Goal: Task Accomplishment & Management: Complete application form

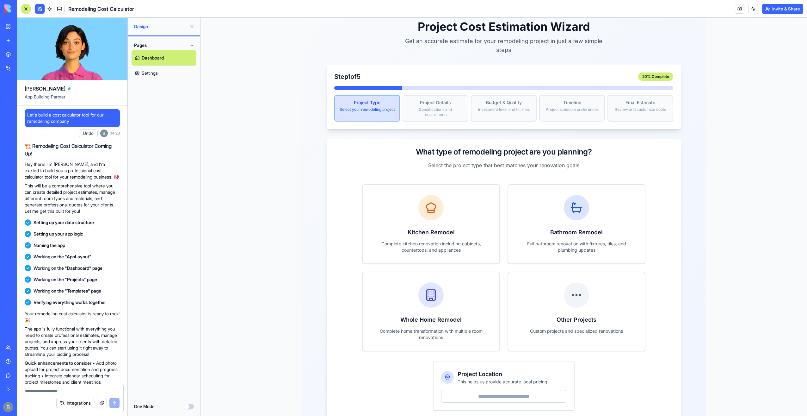
scroll to position [6130, 0]
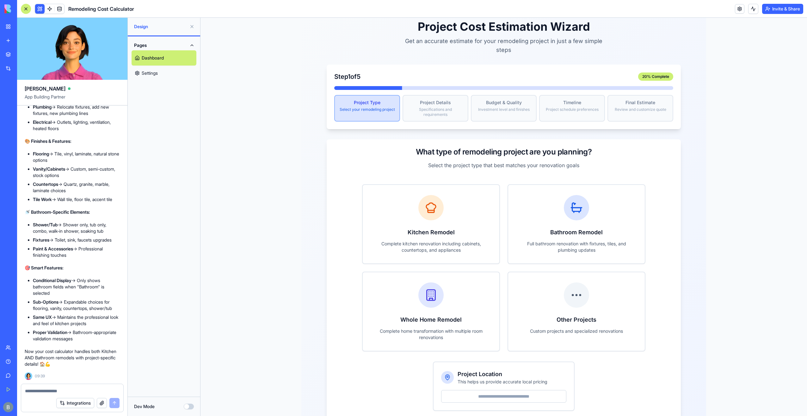
click at [710, 145] on main "Project Cost Estimation Wizard Get an accurate estimate for your remodeling pro…" at bounding box center [504, 231] width 607 height 457
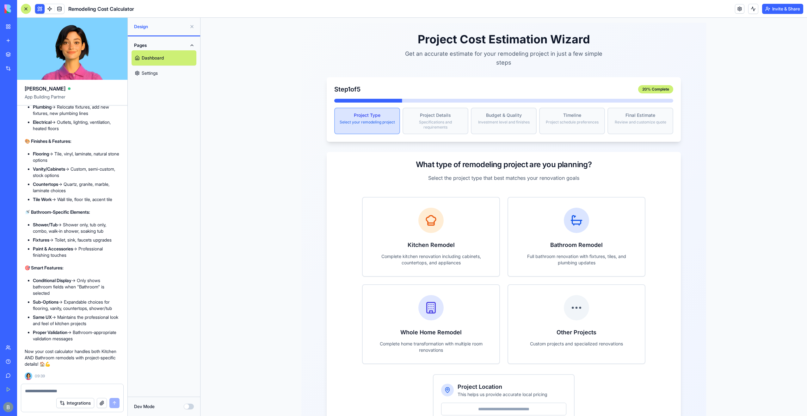
scroll to position [0, 0]
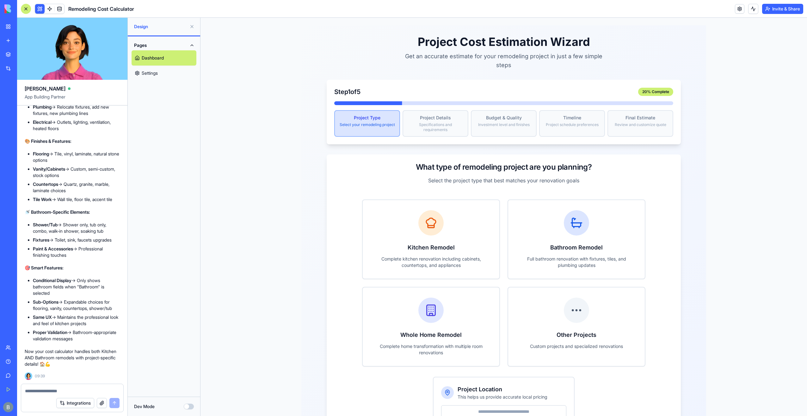
click at [11, 27] on link "My Workspace" at bounding box center [14, 26] width 25 height 13
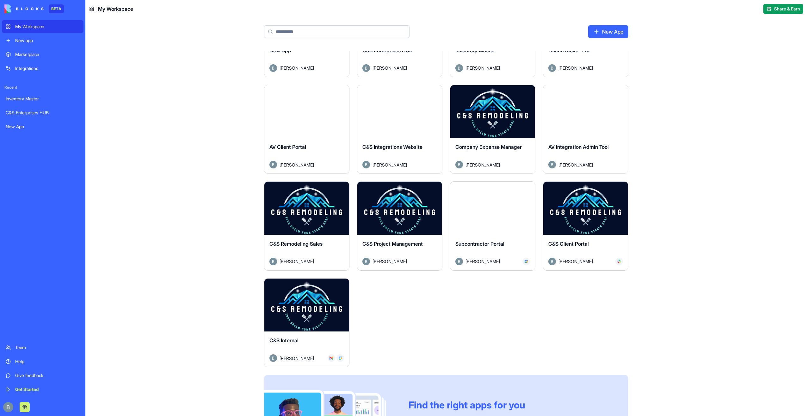
scroll to position [63, 0]
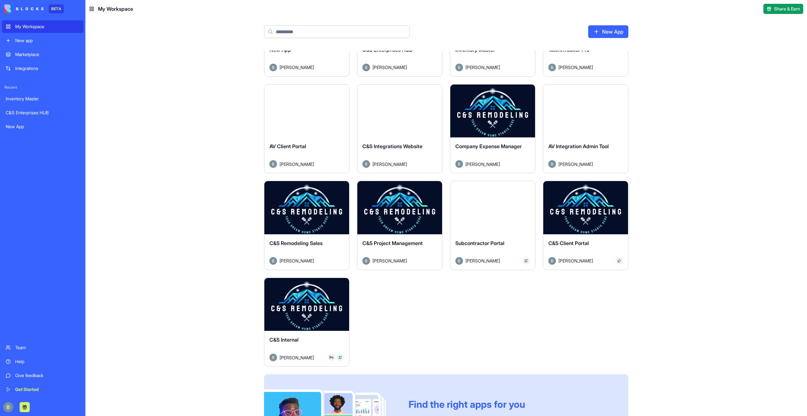
click at [313, 210] on button "Launch" at bounding box center [306, 207] width 47 height 13
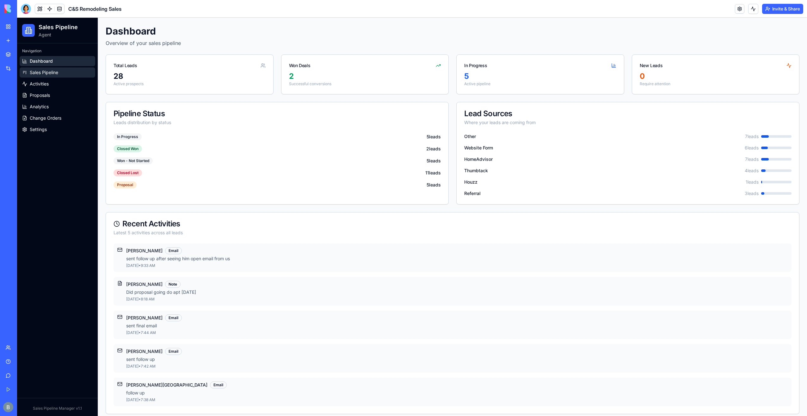
click at [65, 70] on link "Sales Pipeline" at bounding box center [58, 72] width 76 height 10
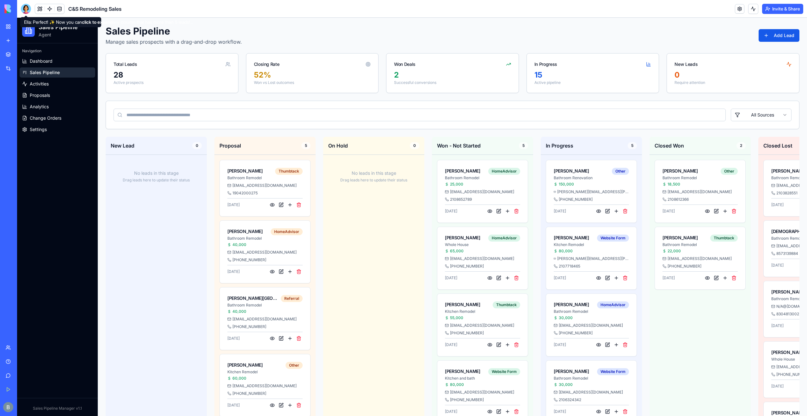
drag, startPoint x: 30, startPoint y: 9, endPoint x: 22, endPoint y: 18, distance: 11.4
click at [30, 9] on div at bounding box center [26, 9] width 10 height 10
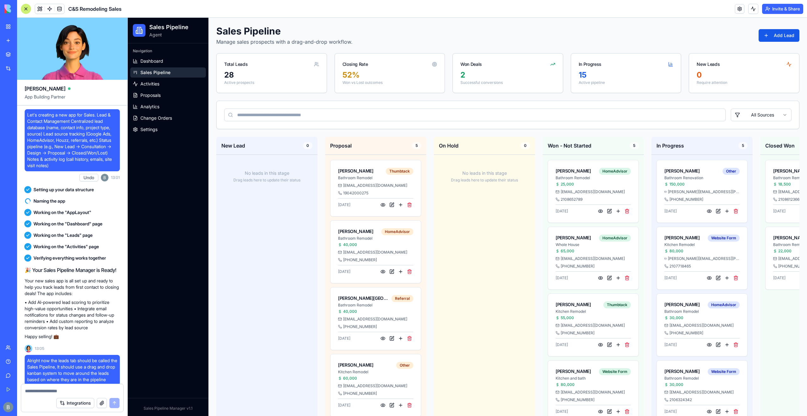
scroll to position [55977, 0]
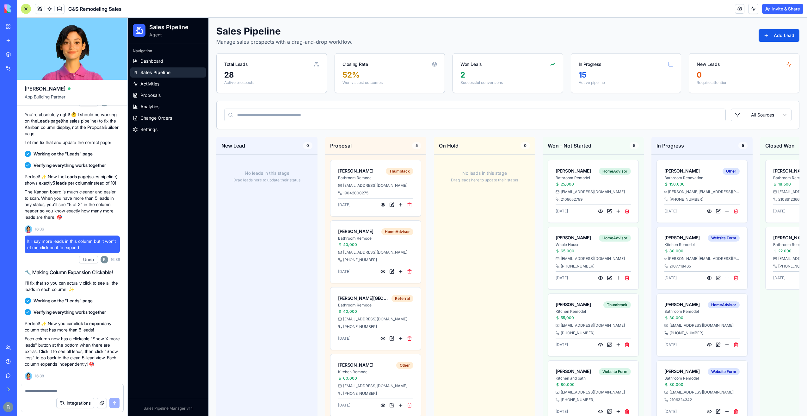
click at [47, 390] on textarea at bounding box center [72, 390] width 95 height 6
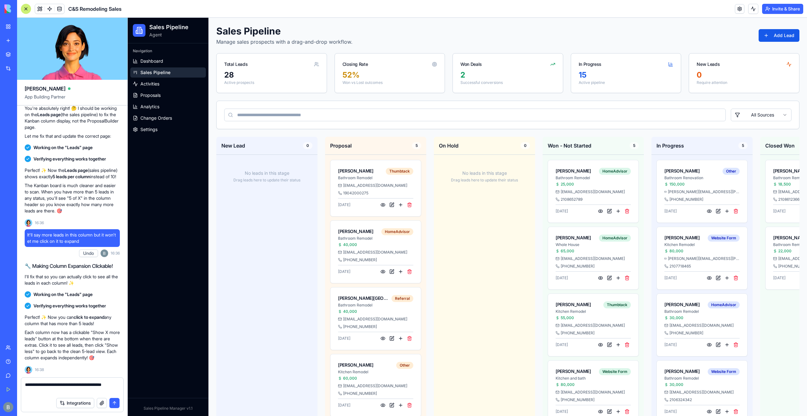
paste textarea "**"
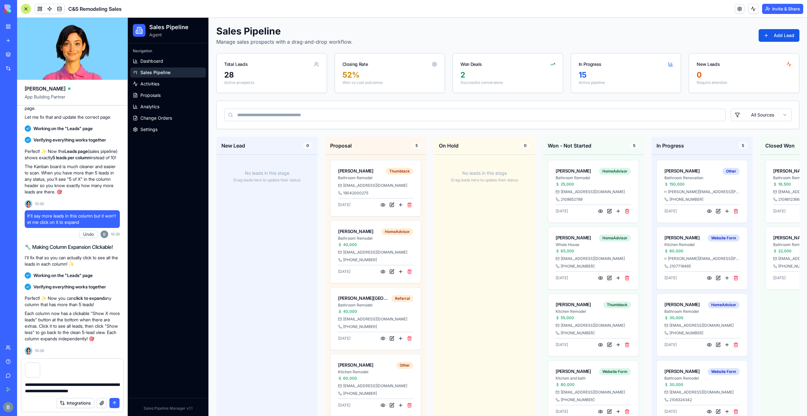
scroll to position [56002, 0]
click at [116, 390] on textarea "**********" at bounding box center [72, 387] width 95 height 13
click at [115, 390] on textarea "**********" at bounding box center [72, 387] width 95 height 13
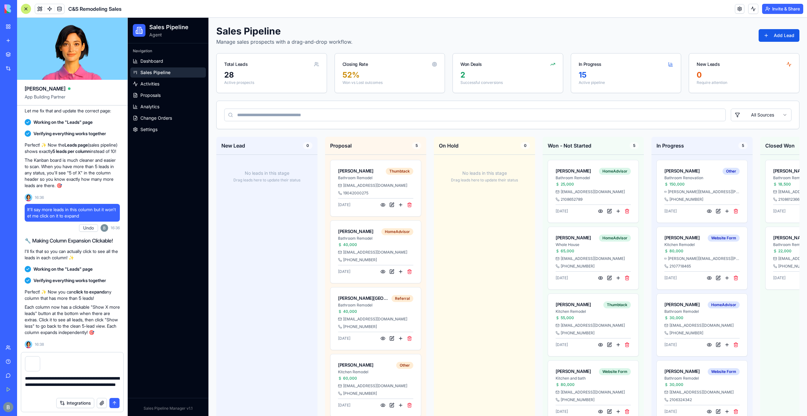
type textarea "**********"
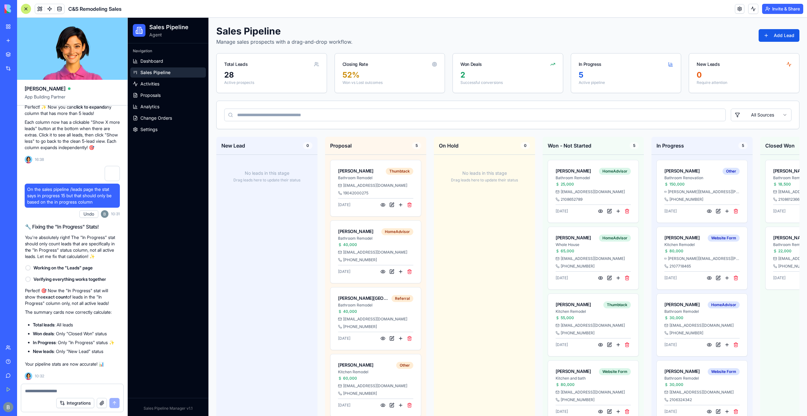
scroll to position [56199, 0]
click at [82, 390] on textarea at bounding box center [72, 390] width 95 height 6
click at [84, 390] on textarea at bounding box center [72, 390] width 95 height 6
paste textarea "**"
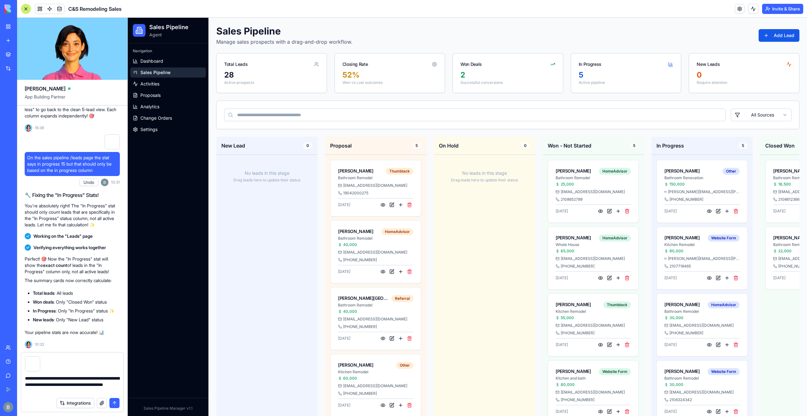
type textarea "**********"
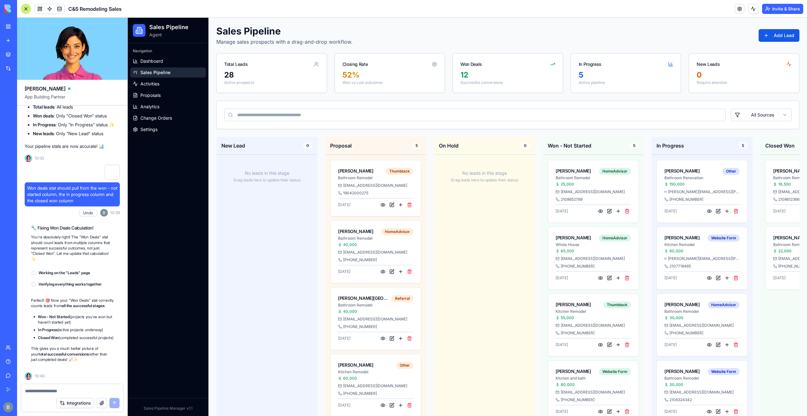
scroll to position [56430, 0]
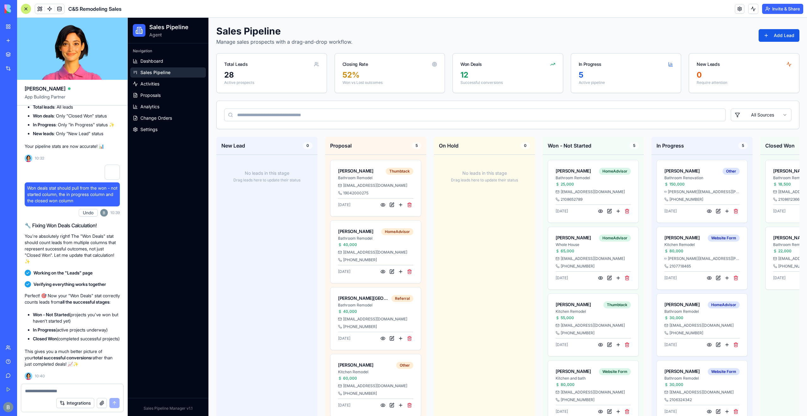
click at [63, 388] on textarea at bounding box center [72, 390] width 95 height 6
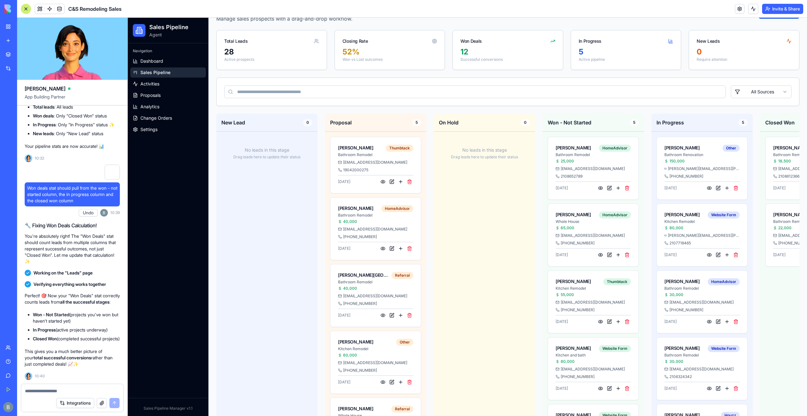
scroll to position [0, 0]
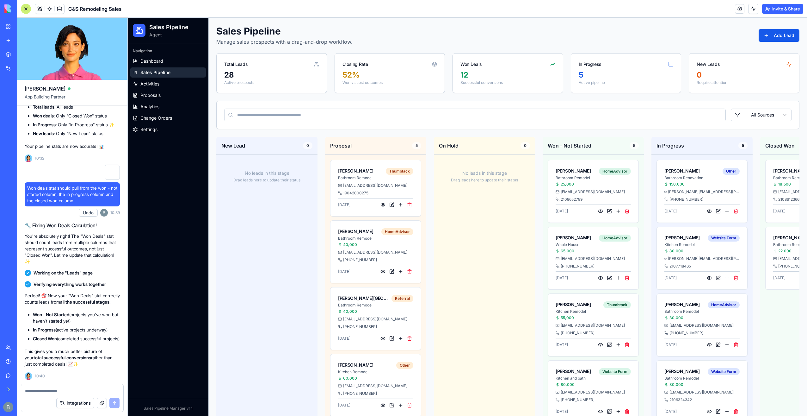
click at [91, 386] on div at bounding box center [72, 389] width 102 height 10
click at [88, 384] on div at bounding box center [72, 389] width 102 height 10
drag, startPoint x: 77, startPoint y: 387, endPoint x: 71, endPoint y: 385, distance: 5.6
click at [74, 385] on div at bounding box center [72, 389] width 102 height 10
click at [69, 390] on div at bounding box center [72, 389] width 102 height 10
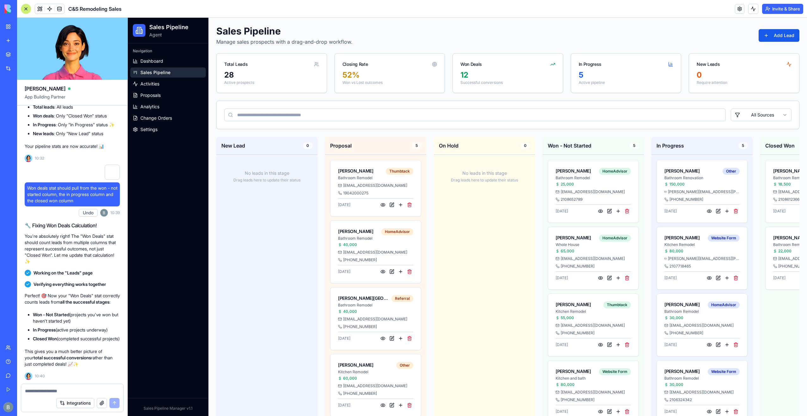
click at [66, 393] on textarea at bounding box center [72, 390] width 95 height 6
paste textarea "**"
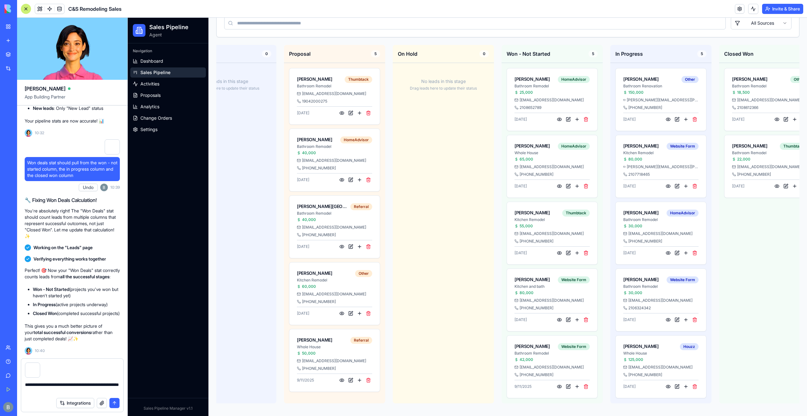
scroll to position [0, 176]
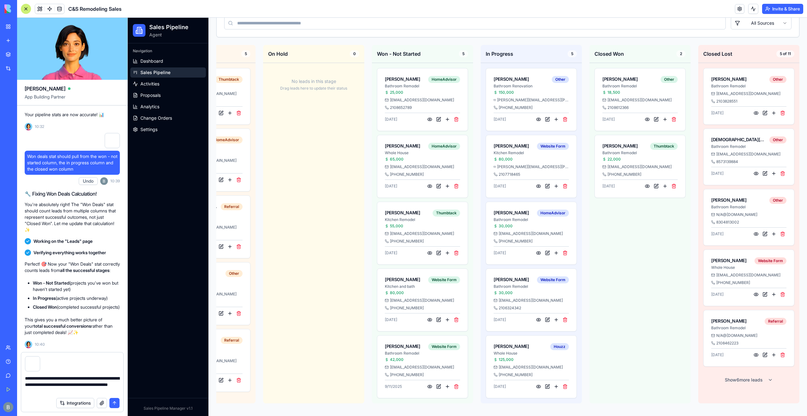
type textarea "**********"
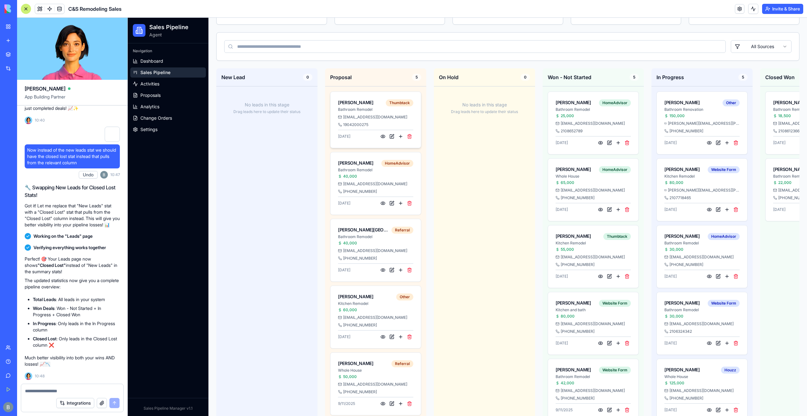
scroll to position [31, 0]
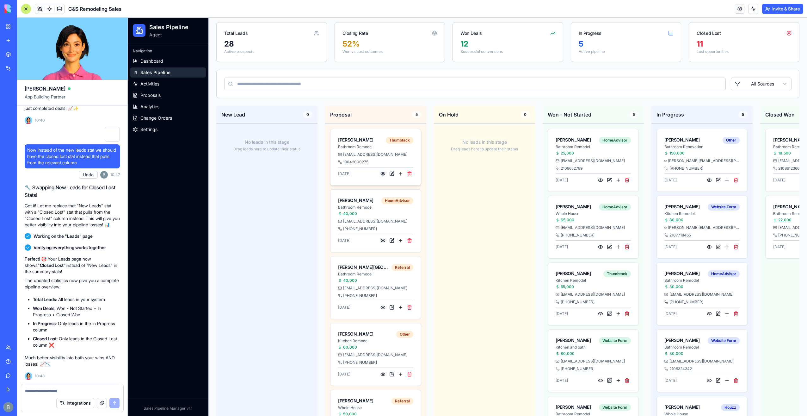
click at [385, 173] on button at bounding box center [383, 174] width 8 height 8
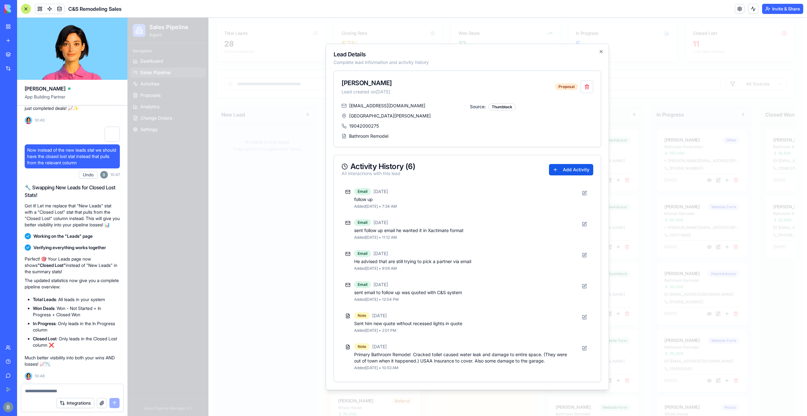
click at [598, 47] on div "Lead Details Complete lead information and activity history [PERSON_NAME] Lead …" at bounding box center [467, 217] width 283 height 346
drag, startPoint x: 600, startPoint y: 57, endPoint x: 600, endPoint y: 53, distance: 4.1
click at [600, 57] on h2 "Lead Details" at bounding box center [468, 55] width 268 height 6
click at [600, 53] on icon "button" at bounding box center [601, 51] width 5 height 5
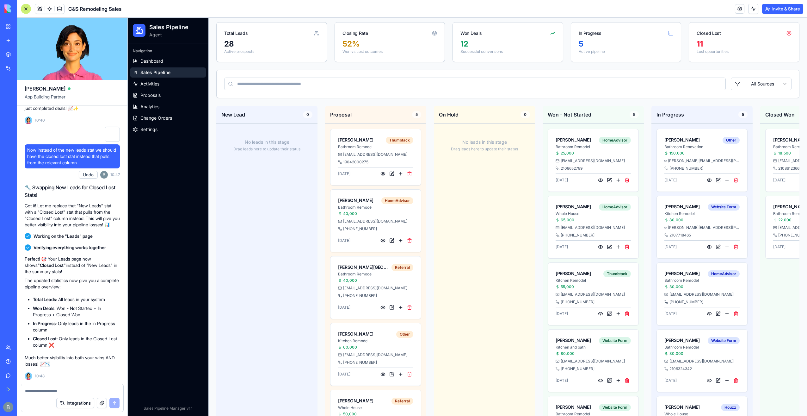
drag, startPoint x: 44, startPoint y: 390, endPoint x: 51, endPoint y: 386, distance: 7.5
click at [45, 390] on textarea at bounding box center [72, 390] width 95 height 6
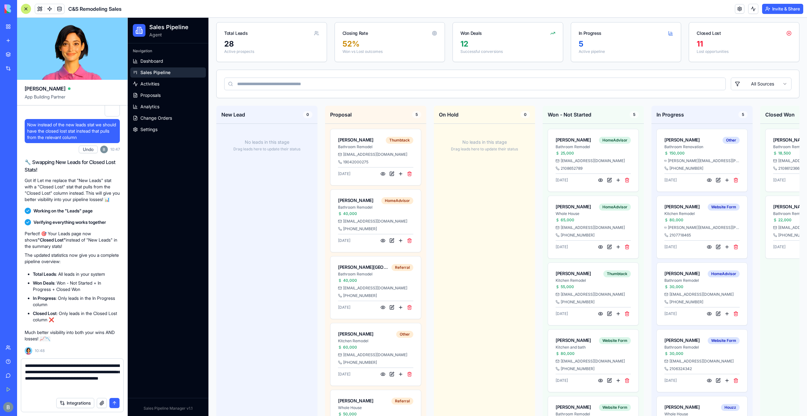
paste textarea
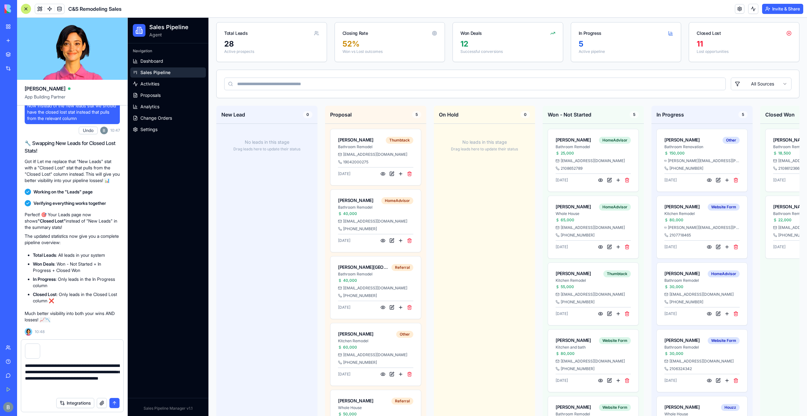
type textarea "**********"
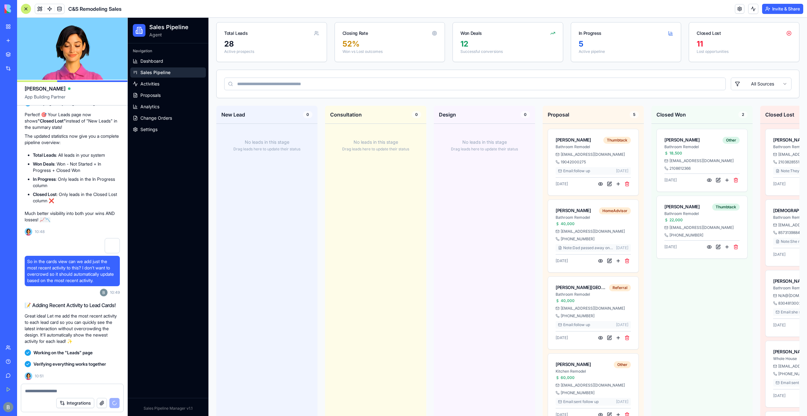
scroll to position [56943, 0]
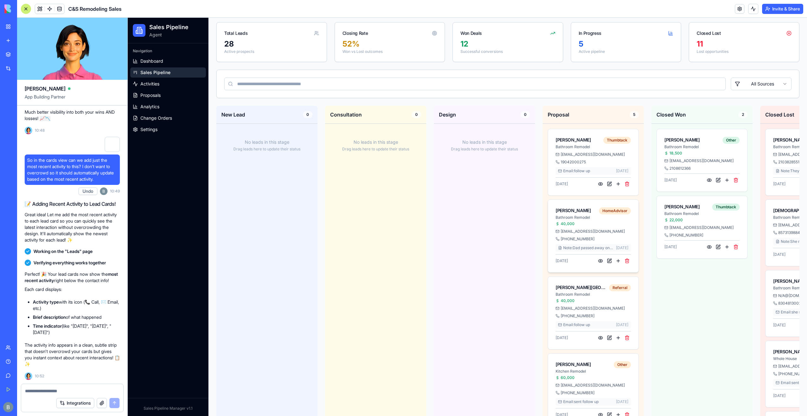
click at [596, 245] on span "Note : Dad passed away on h..." at bounding box center [588, 247] width 50 height 5
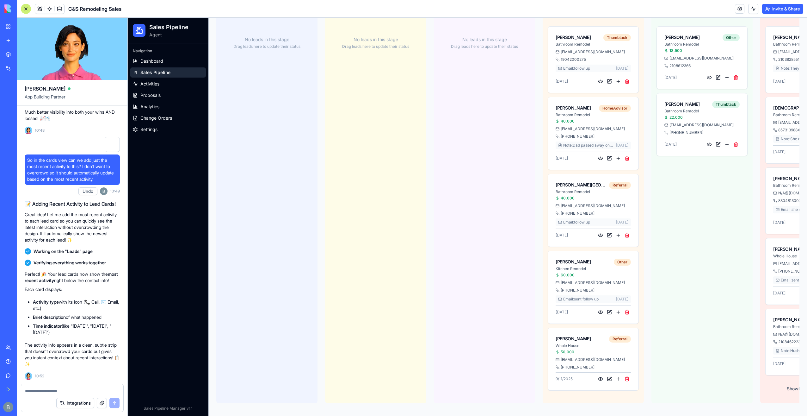
scroll to position [0, 0]
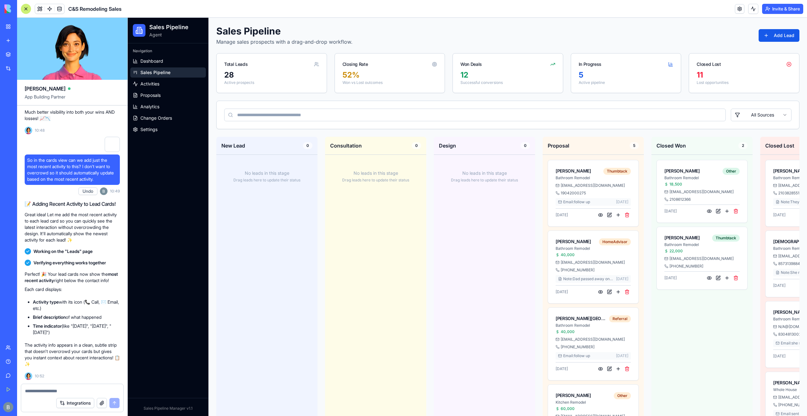
click at [70, 387] on textarea at bounding box center [72, 390] width 95 height 6
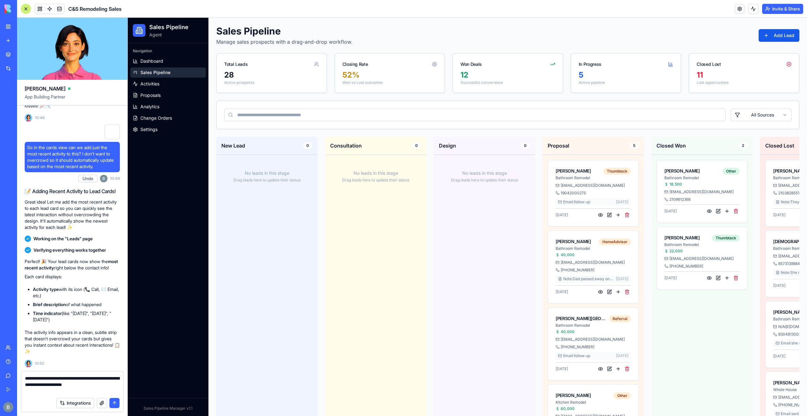
type textarea "**********"
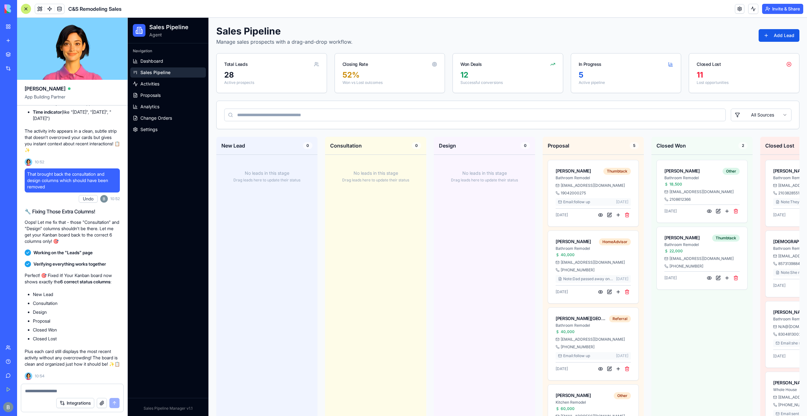
scroll to position [56910, 0]
click at [89, 195] on button "Undo" at bounding box center [88, 199] width 19 height 8
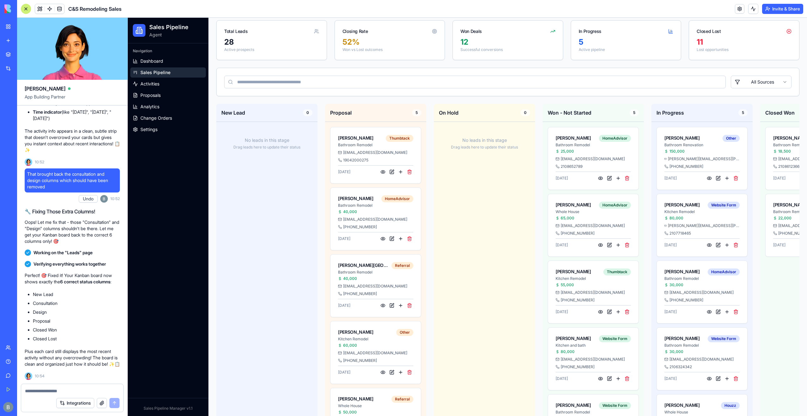
scroll to position [0, 0]
